Goal: Transaction & Acquisition: Purchase product/service

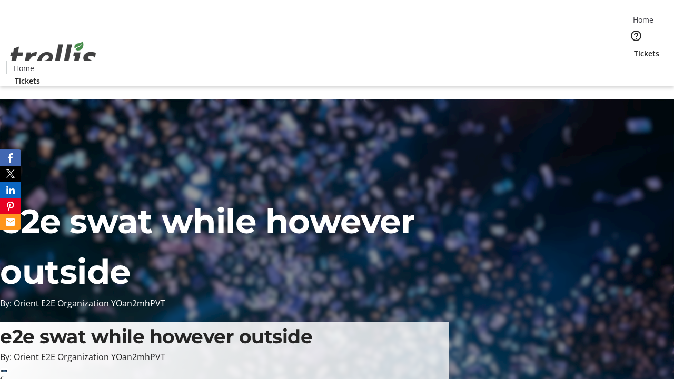
click at [634, 48] on span "Tickets" at bounding box center [646, 53] width 25 height 11
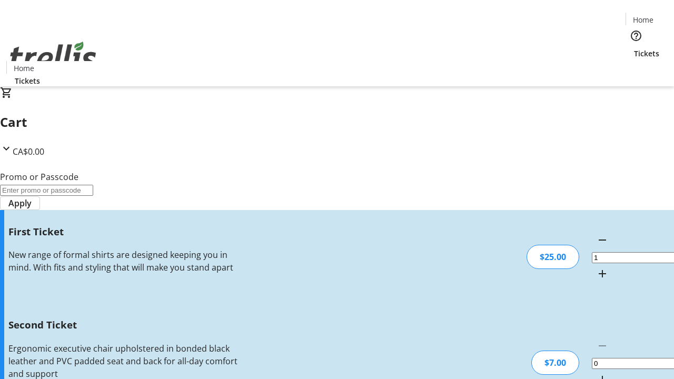
click at [596, 373] on mat-icon "Increment by one" at bounding box center [602, 379] width 13 height 13
type input "2"
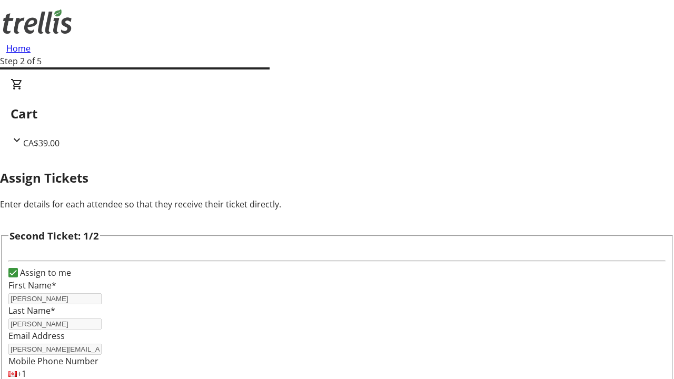
type input "[PERSON_NAME][EMAIL_ADDRESS][DOMAIN_NAME]"
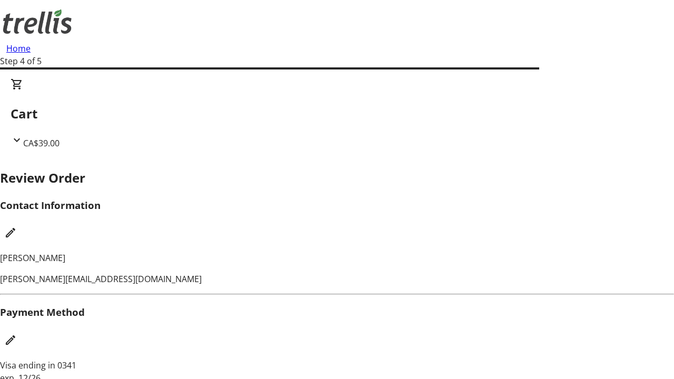
click at [17, 226] on mat-icon "Edit Contact Information" at bounding box center [10, 232] width 13 height 13
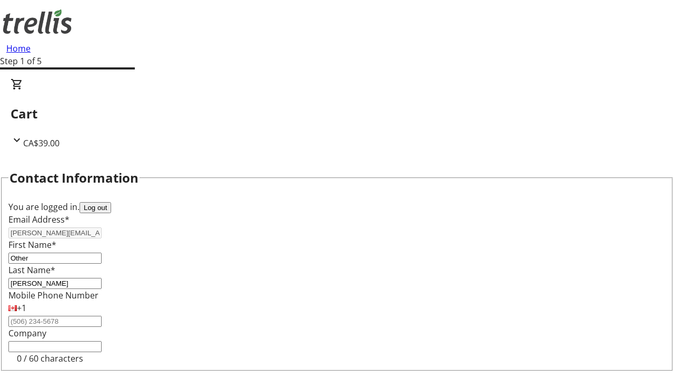
type input "Other"
type input "Name"
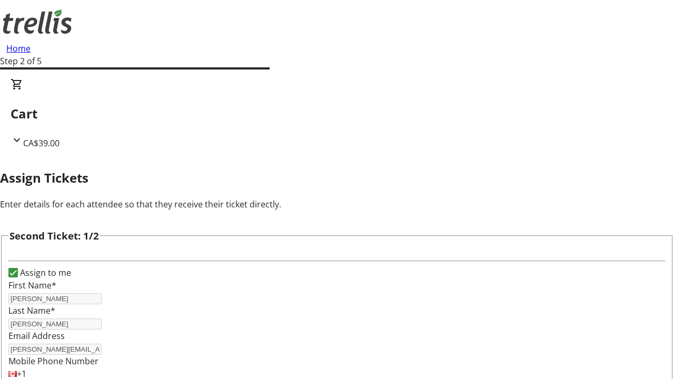
type input "New"
type input "Name"
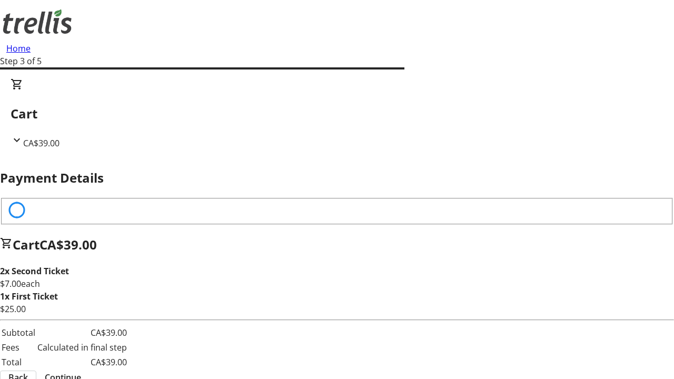
click at [81, 371] on span "Continue" at bounding box center [63, 377] width 36 height 13
